Goal: Information Seeking & Learning: Learn about a topic

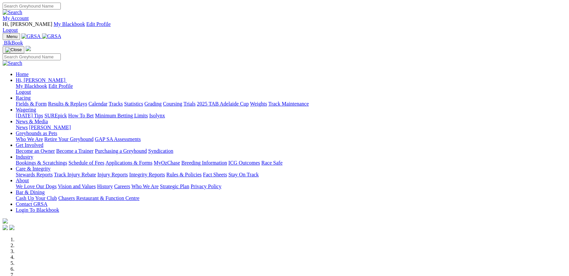
click at [31, 95] on link "Racing" at bounding box center [23, 98] width 15 height 6
click at [143, 101] on link "Statistics" at bounding box center [133, 104] width 19 height 6
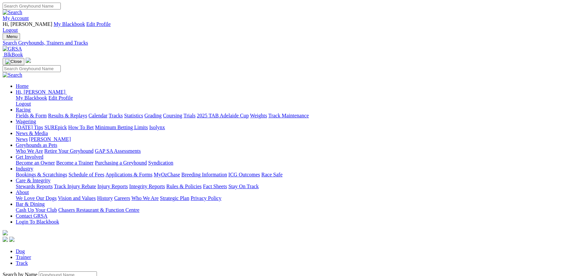
click at [28, 261] on link "Track" at bounding box center [22, 264] width 12 height 6
select select "horsham"
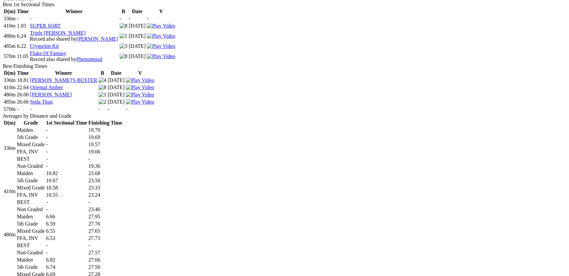
scroll to position [286, 0]
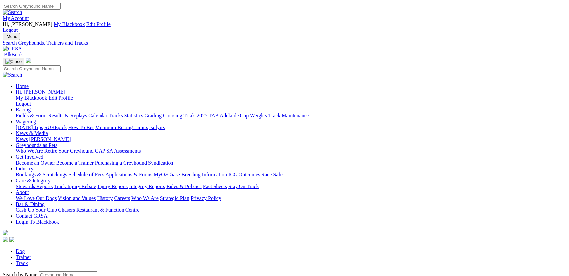
select select "horsham"
click at [47, 113] on link "Fields & Form" at bounding box center [31, 116] width 31 height 6
click at [87, 113] on link "Results & Replays" at bounding box center [67, 116] width 39 height 6
click at [55, 244] on select "[GEOGRAPHIC_DATA] [GEOGRAPHIC_DATA] [GEOGRAPHIC_DATA] [GEOGRAPHIC_DATA] [GEOGRA…" at bounding box center [29, 247] width 53 height 6
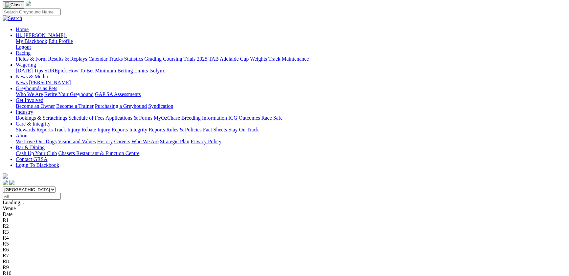
scroll to position [72, 0]
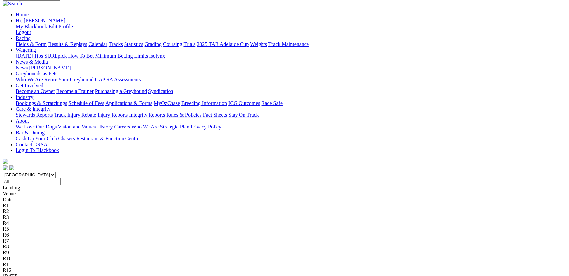
select select "VIC"
click at [55, 172] on select "[GEOGRAPHIC_DATA] [GEOGRAPHIC_DATA] [GEOGRAPHIC_DATA] [GEOGRAPHIC_DATA] [GEOGRA…" at bounding box center [29, 175] width 53 height 6
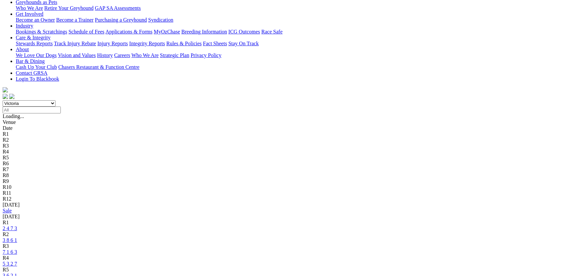
scroll to position [107, 0]
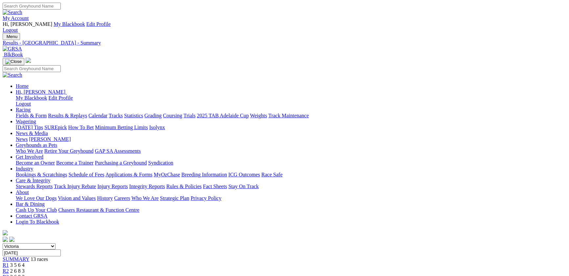
select select "QLD"
click at [55, 244] on select "[GEOGRAPHIC_DATA] [GEOGRAPHIC_DATA] [GEOGRAPHIC_DATA] [GEOGRAPHIC_DATA] [GEOGRA…" at bounding box center [29, 247] width 53 height 6
click at [61, 250] on input "[DATE]" at bounding box center [32, 253] width 58 height 7
click at [61, 250] on input "[DATE], [DATE]" at bounding box center [32, 253] width 58 height 7
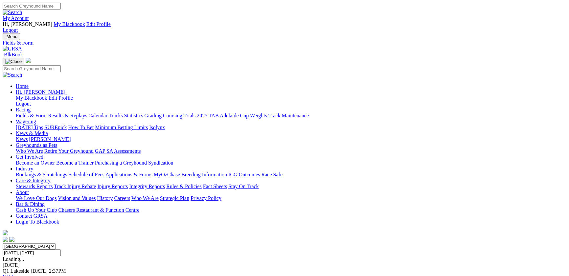
click at [61, 250] on input "[DATE], [DATE]" at bounding box center [32, 253] width 58 height 7
type input "[DATE]"
click at [55, 244] on select "[GEOGRAPHIC_DATA] [GEOGRAPHIC_DATA] [GEOGRAPHIC_DATA] [GEOGRAPHIC_DATA] [GEOGRA…" at bounding box center [29, 247] width 53 height 6
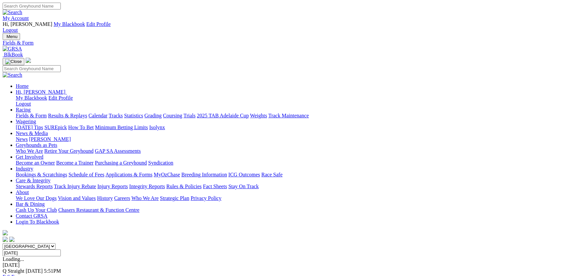
click at [87, 113] on link "Results & Replays" at bounding box center [67, 116] width 39 height 6
select select "QLD"
click at [55, 244] on select "South Australia New South Wales Northern Territory Queensland Tasmania Victoria…" at bounding box center [29, 247] width 53 height 6
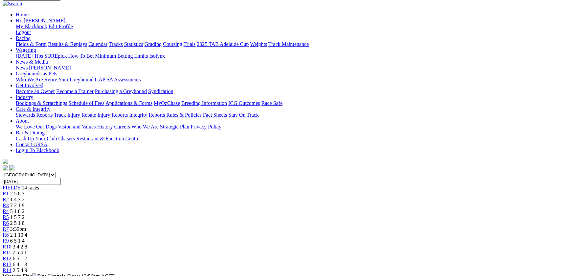
scroll to position [36, 0]
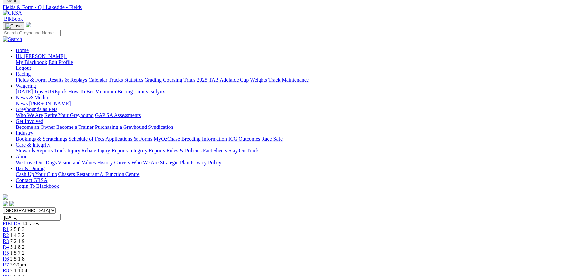
click at [55, 208] on select "[GEOGRAPHIC_DATA] [GEOGRAPHIC_DATA] [GEOGRAPHIC_DATA] [GEOGRAPHIC_DATA] [GEOGRA…" at bounding box center [29, 211] width 53 height 6
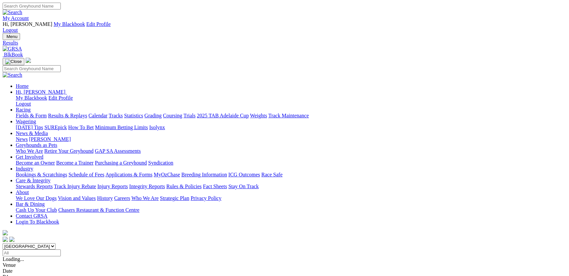
select select "WA"
click at [55, 244] on select "[GEOGRAPHIC_DATA] [GEOGRAPHIC_DATA] [GEOGRAPHIC_DATA] [GEOGRAPHIC_DATA] [GEOGRA…" at bounding box center [29, 247] width 53 height 6
click at [61, 250] on input "Tuesday, 30 Sep 2025" at bounding box center [32, 253] width 58 height 7
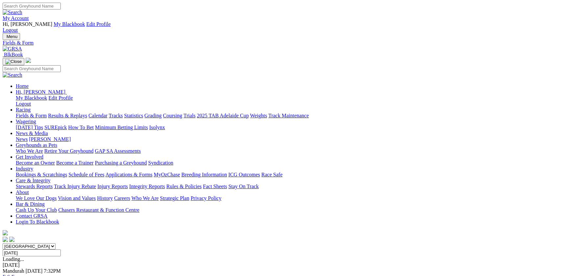
type input "Yesterday, 1 Oct 2025"
click at [27, 269] on span "Cannington" at bounding box center [15, 272] width 25 height 6
click at [14, 274] on link "F" at bounding box center [12, 277] width 3 height 6
select select "QLD"
click at [55, 244] on select "[GEOGRAPHIC_DATA] [GEOGRAPHIC_DATA] [GEOGRAPHIC_DATA] [GEOGRAPHIC_DATA] [GEOGRA…" at bounding box center [29, 247] width 53 height 6
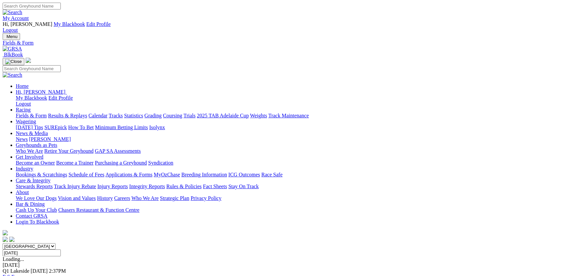
click at [127, 263] on div "R1 6:25pm" at bounding box center [284, 266] width 563 height 6
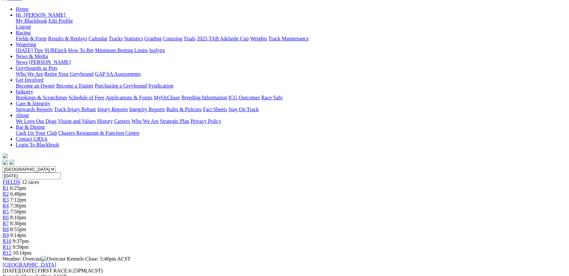
scroll to position [107, 0]
